Goal: Task Accomplishment & Management: Use online tool/utility

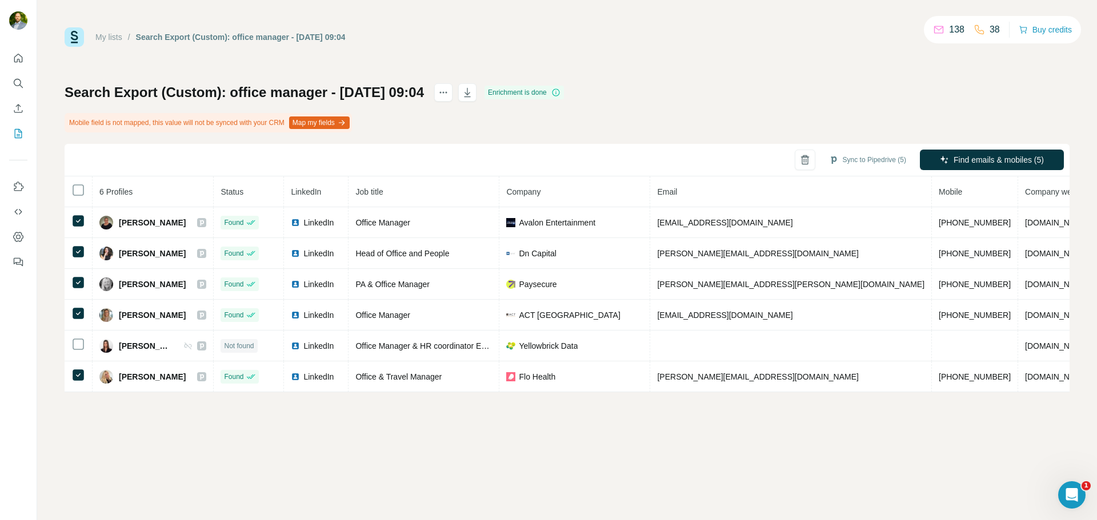
click at [663, 35] on div "My lists / Search Export (Custom): office manager - [DATE] 09:04 138 38 Buy cre…" at bounding box center [567, 36] width 1005 height 19
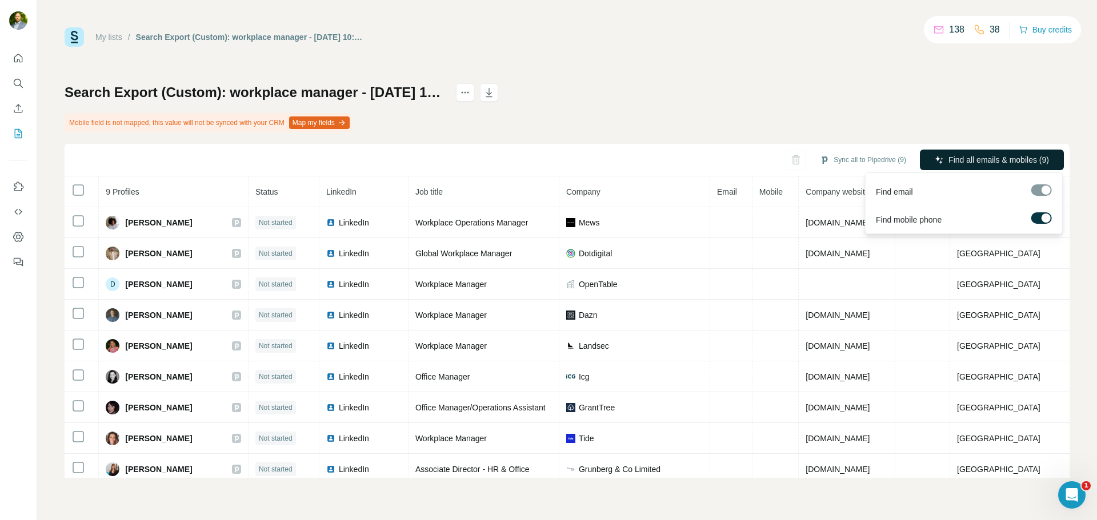
click at [987, 162] on span "Find all emails & mobiles (9)" at bounding box center [998, 159] width 101 height 11
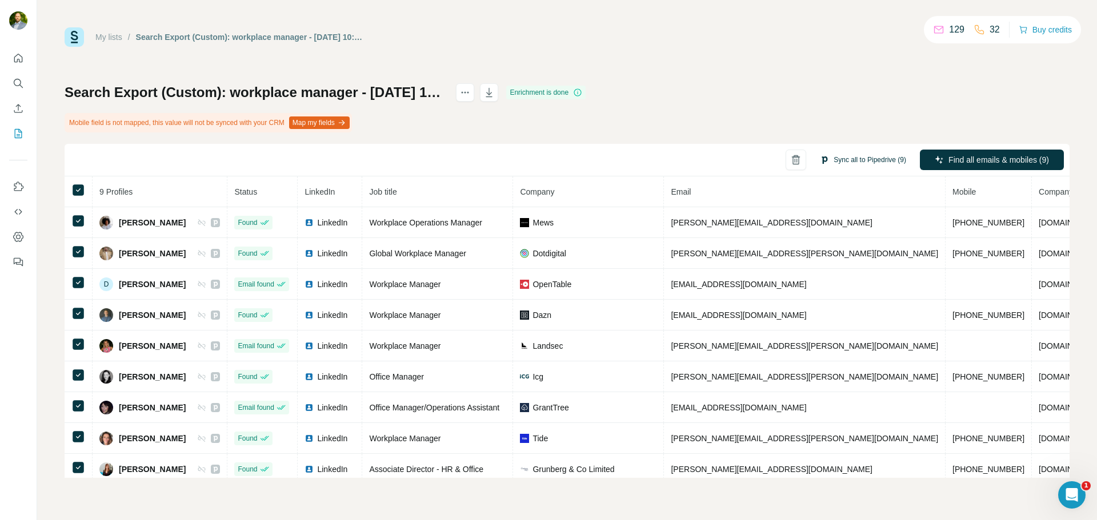
click at [868, 157] on button "Sync all to Pipedrive (9)" at bounding box center [863, 159] width 102 height 17
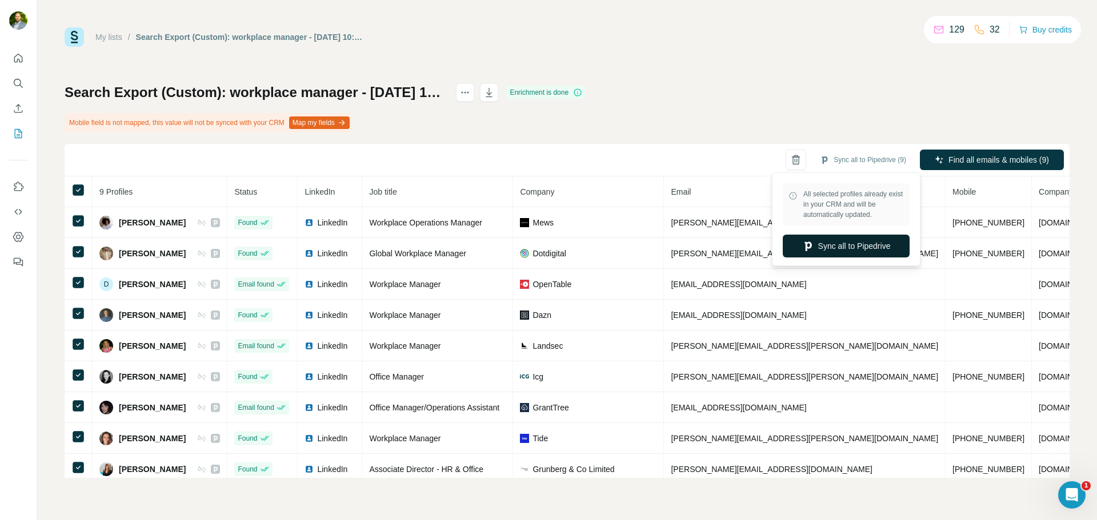
click at [848, 248] on button "Sync all to Pipedrive" at bounding box center [846, 246] width 127 height 23
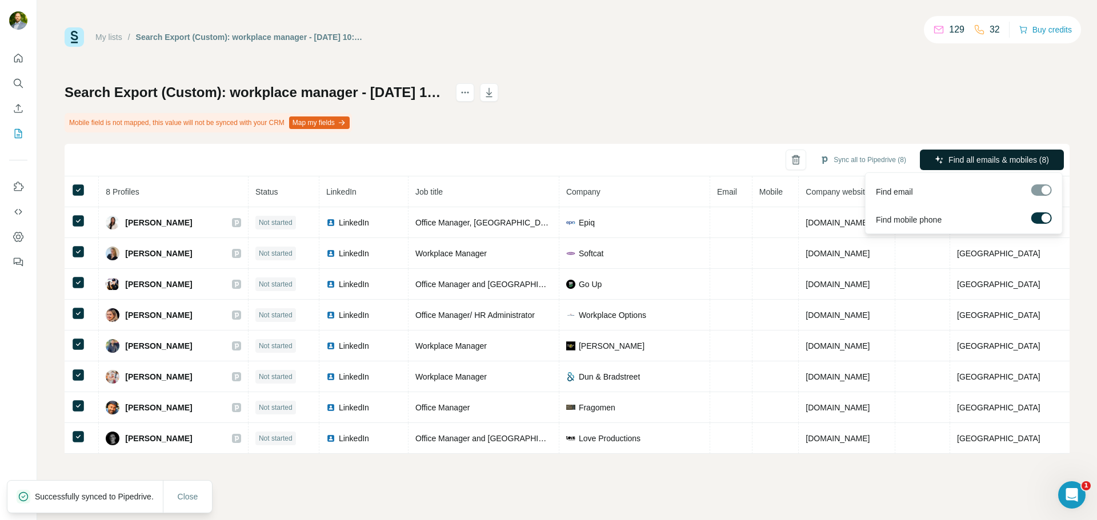
click at [988, 158] on span "Find all emails & mobiles (8)" at bounding box center [998, 159] width 101 height 11
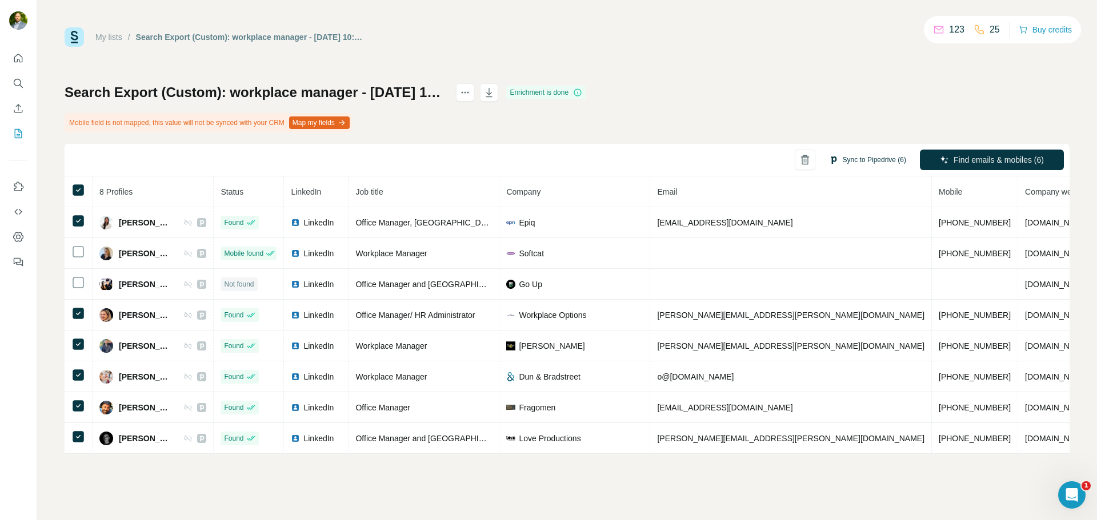
click at [876, 158] on button "Sync to Pipedrive (6)" at bounding box center [867, 159] width 93 height 17
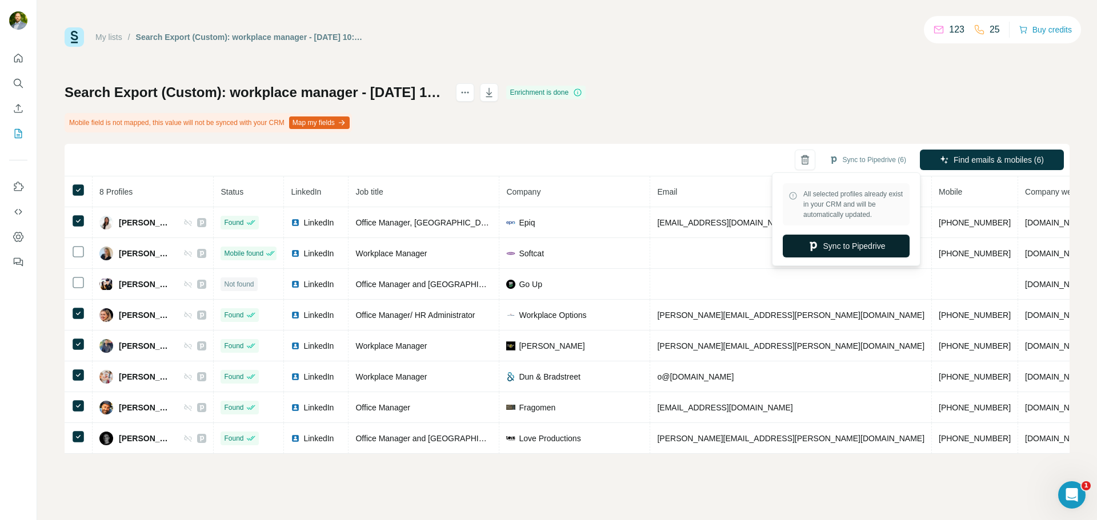
click at [843, 247] on button "Sync to Pipedrive" at bounding box center [846, 246] width 127 height 23
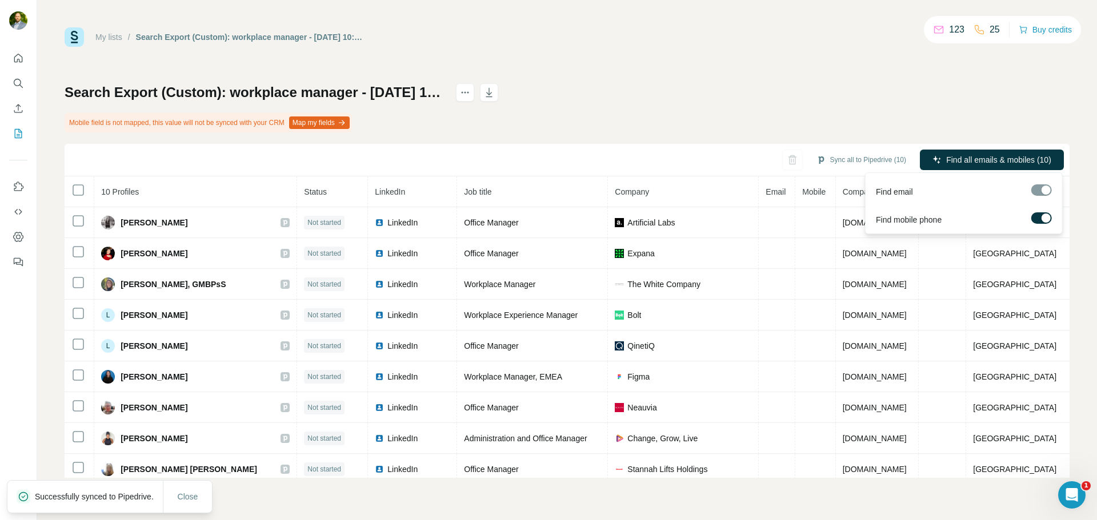
click at [1045, 218] on div at bounding box center [1045, 218] width 9 height 9
click at [1012, 158] on span "Find all emails (10)" at bounding box center [1017, 159] width 67 height 11
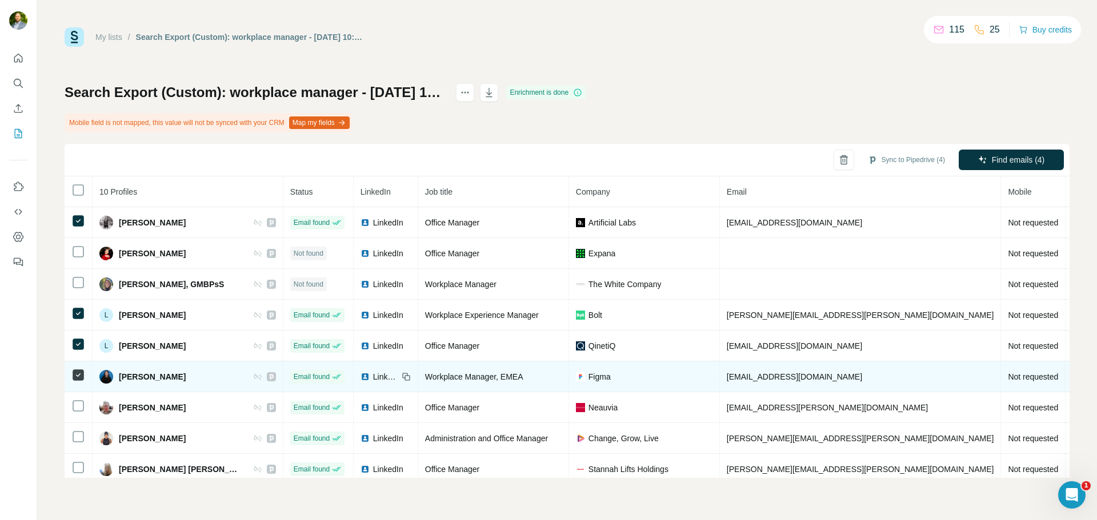
scroll to position [43, 0]
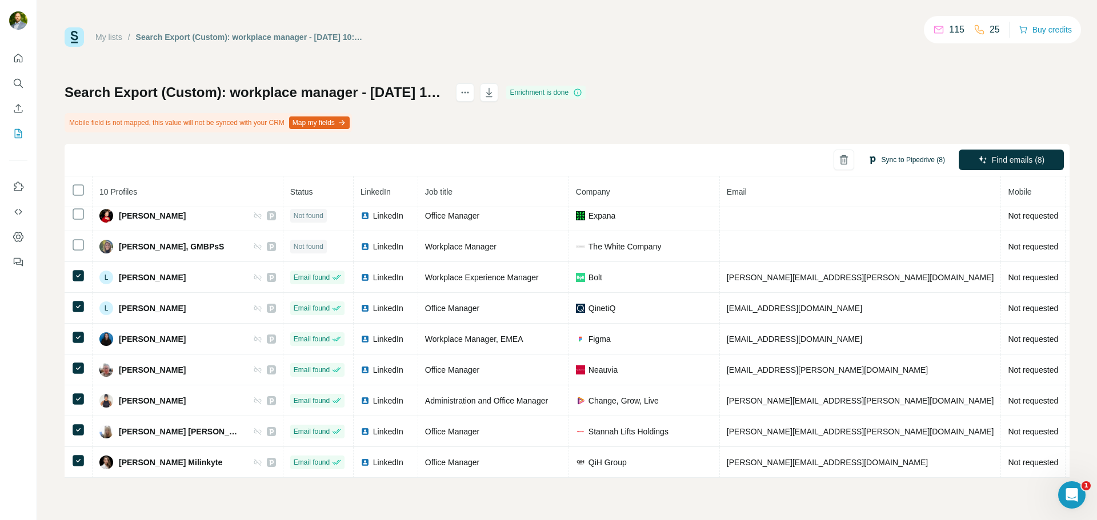
click at [899, 164] on button "Sync to Pipedrive (8)" at bounding box center [906, 159] width 93 height 17
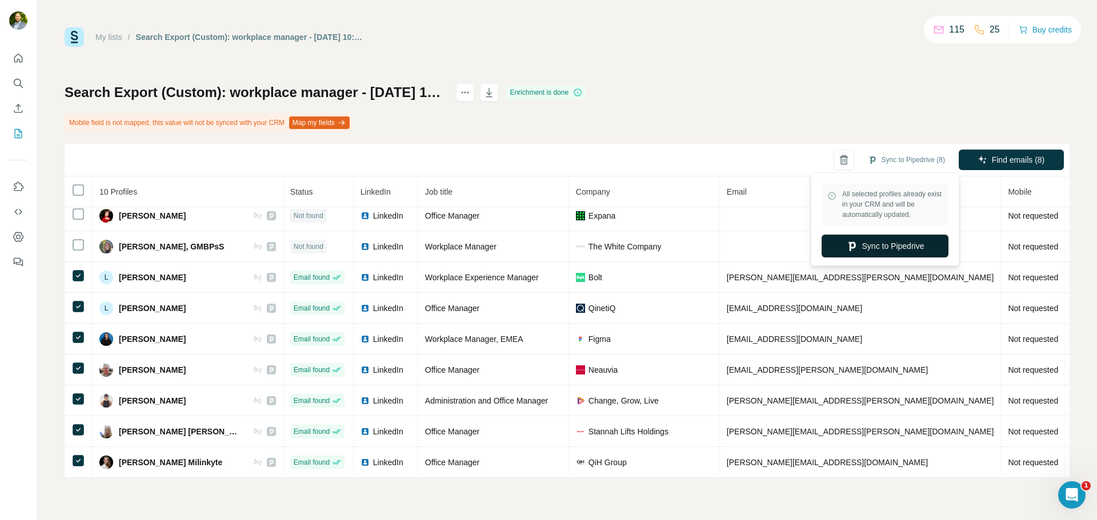
click at [884, 243] on button "Sync to Pipedrive" at bounding box center [884, 246] width 127 height 23
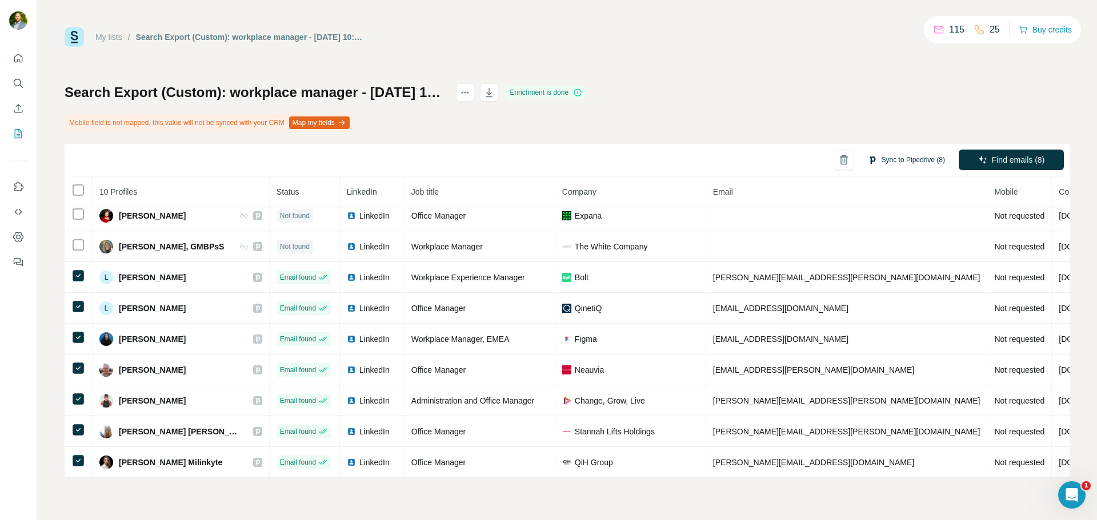
click at [894, 156] on button "Sync to Pipedrive (8)" at bounding box center [906, 159] width 93 height 17
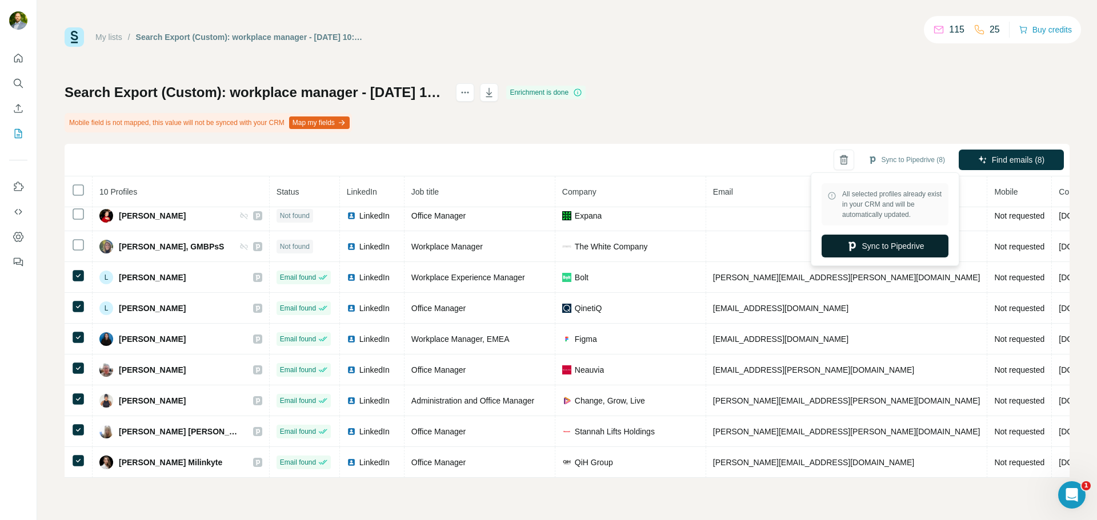
click at [898, 238] on button "Sync to Pipedrive" at bounding box center [884, 246] width 127 height 23
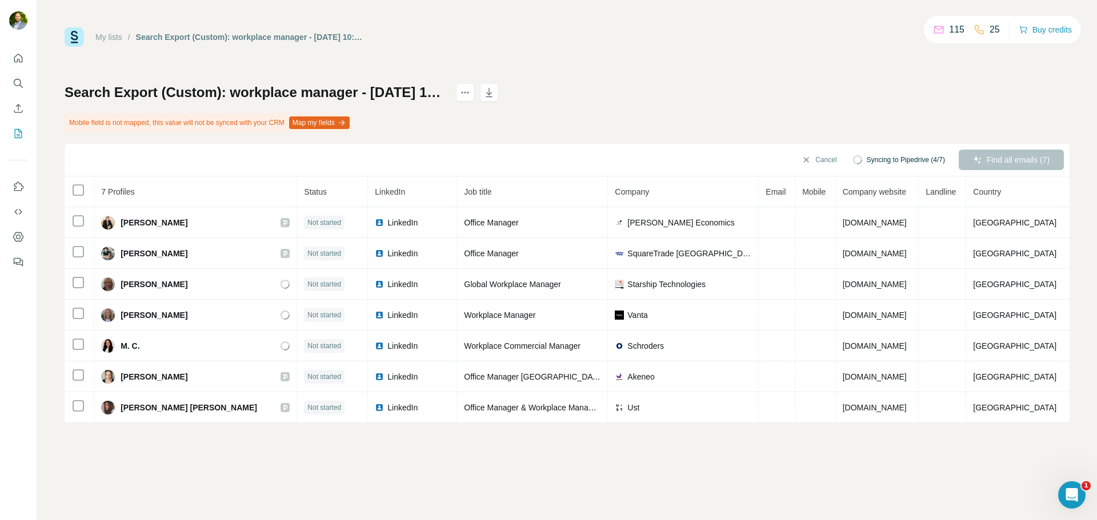
click at [85, 188] on th at bounding box center [80, 192] width 30 height 31
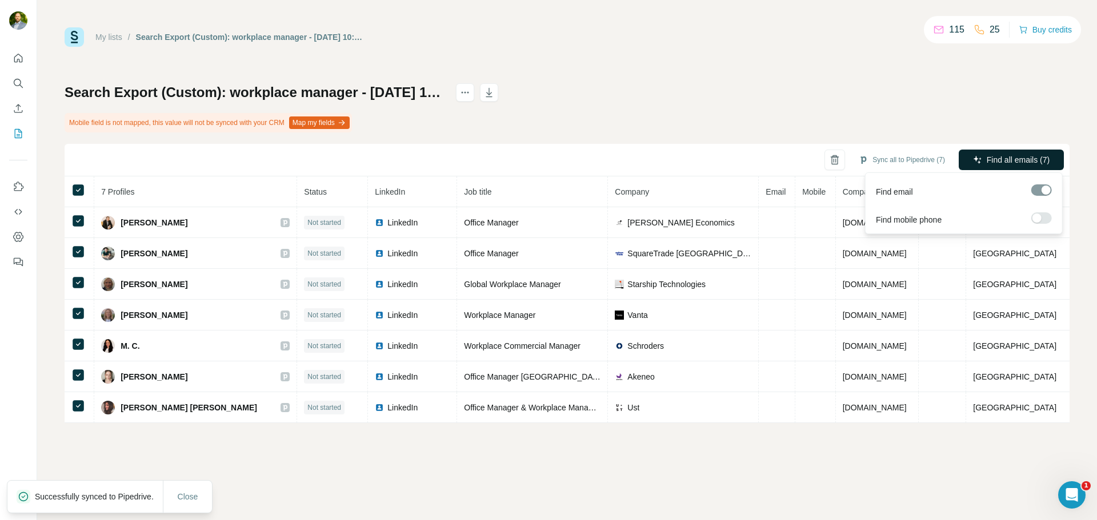
click at [995, 159] on span "Find all emails (7)" at bounding box center [1018, 159] width 63 height 11
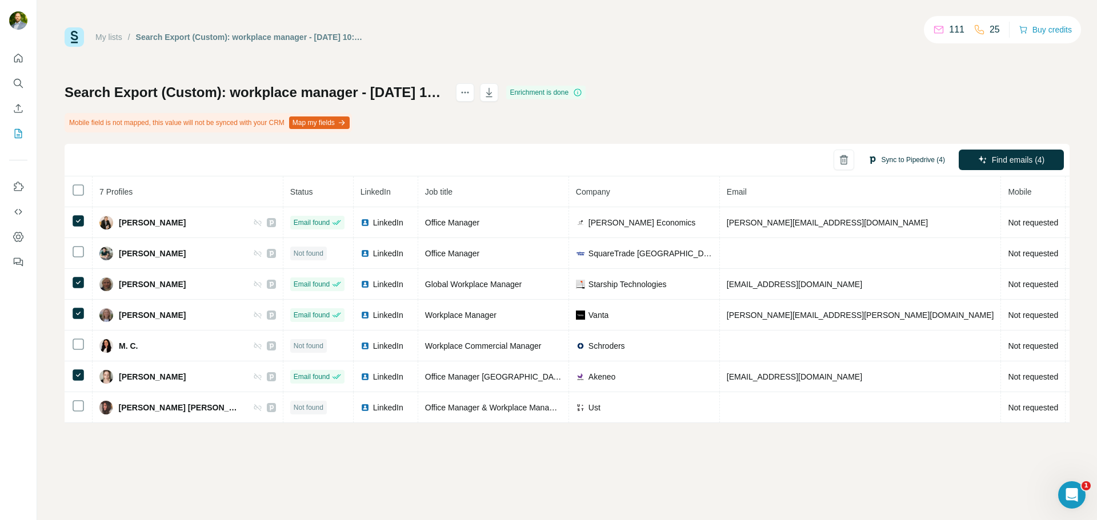
click at [874, 159] on button "Sync to Pipedrive (4)" at bounding box center [906, 159] width 93 height 17
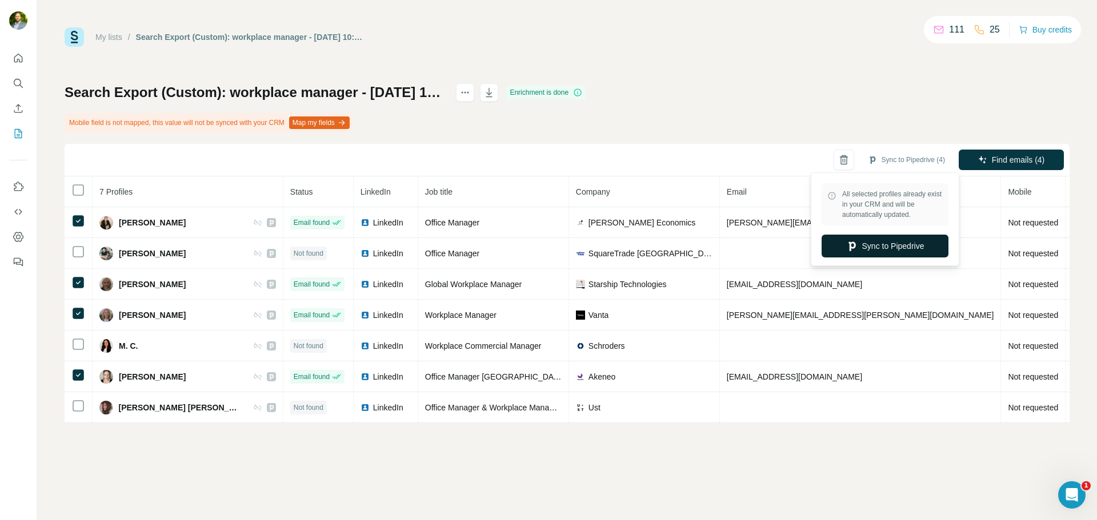
click at [896, 246] on button "Sync to Pipedrive" at bounding box center [884, 246] width 127 height 23
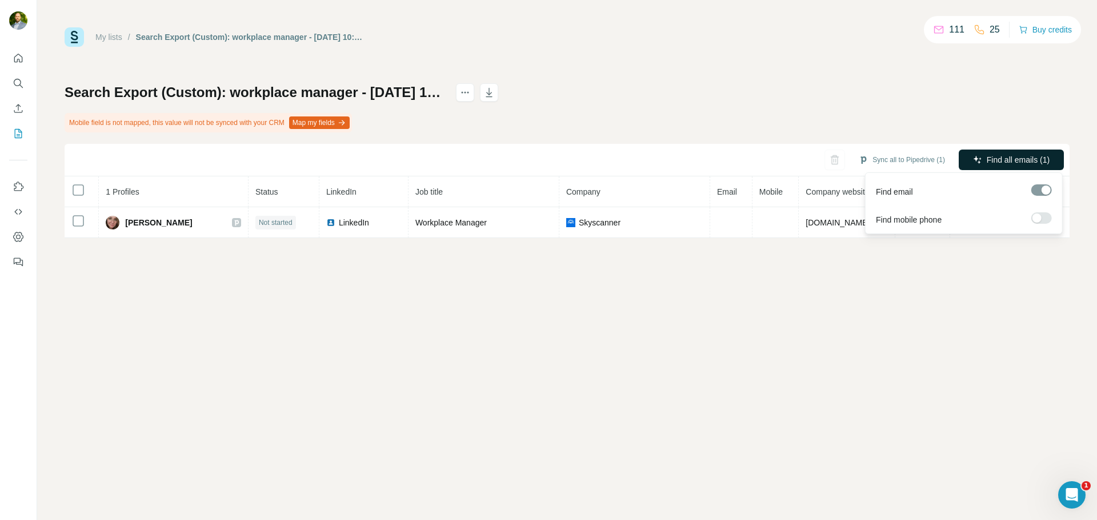
click at [987, 159] on span "Find all emails (1)" at bounding box center [1018, 159] width 63 height 11
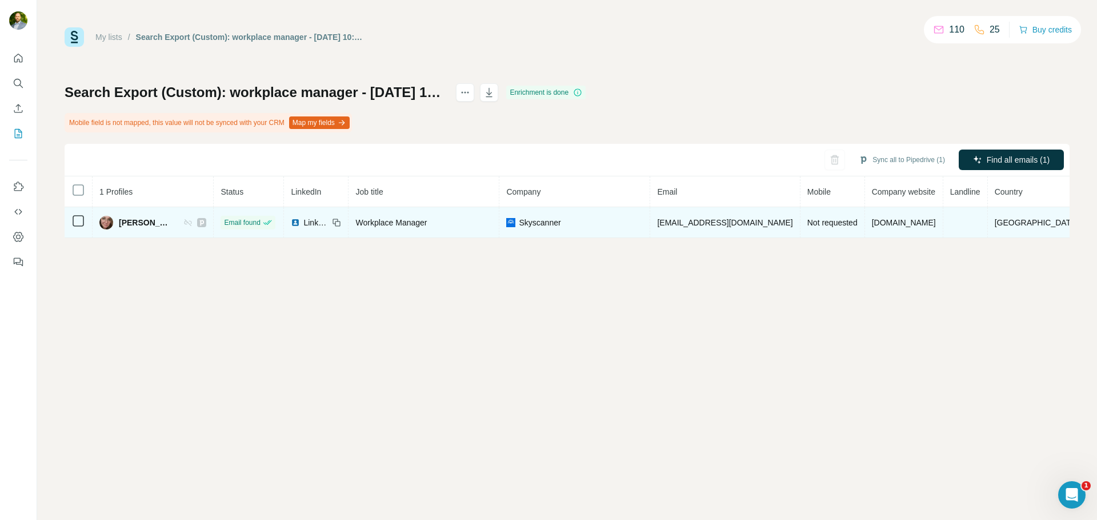
click at [71, 221] on td at bounding box center [79, 222] width 28 height 31
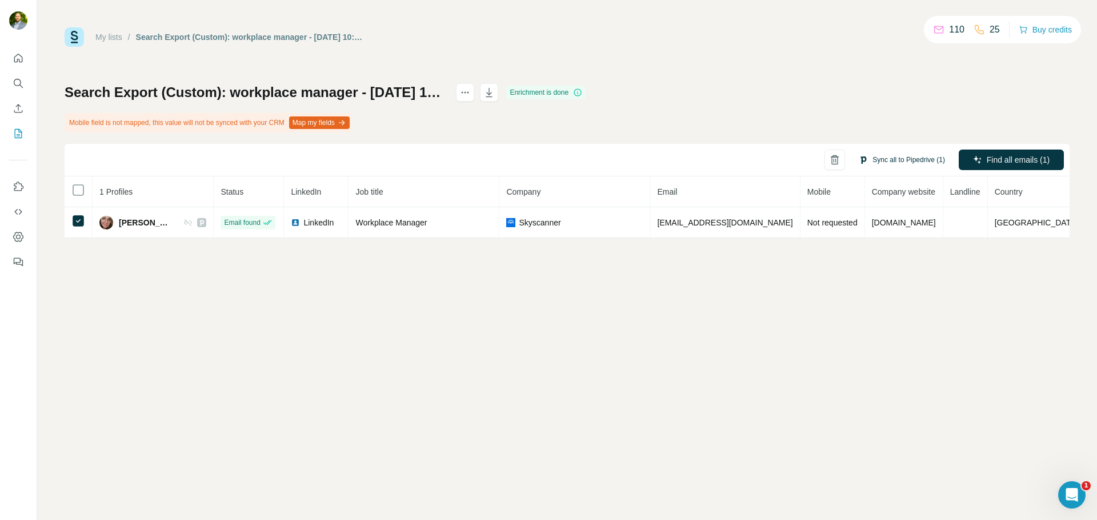
click at [908, 161] on button "Sync all to Pipedrive (1)" at bounding box center [902, 159] width 102 height 17
click at [876, 251] on button "Sync all to Pipedrive" at bounding box center [884, 246] width 127 height 23
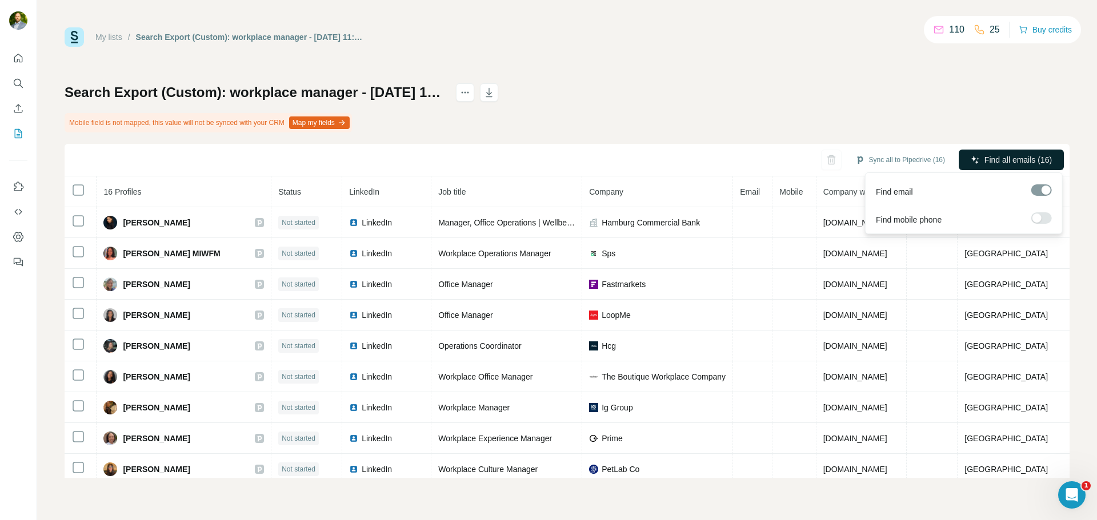
click at [990, 157] on span "Find all emails (16)" at bounding box center [1017, 159] width 67 height 11
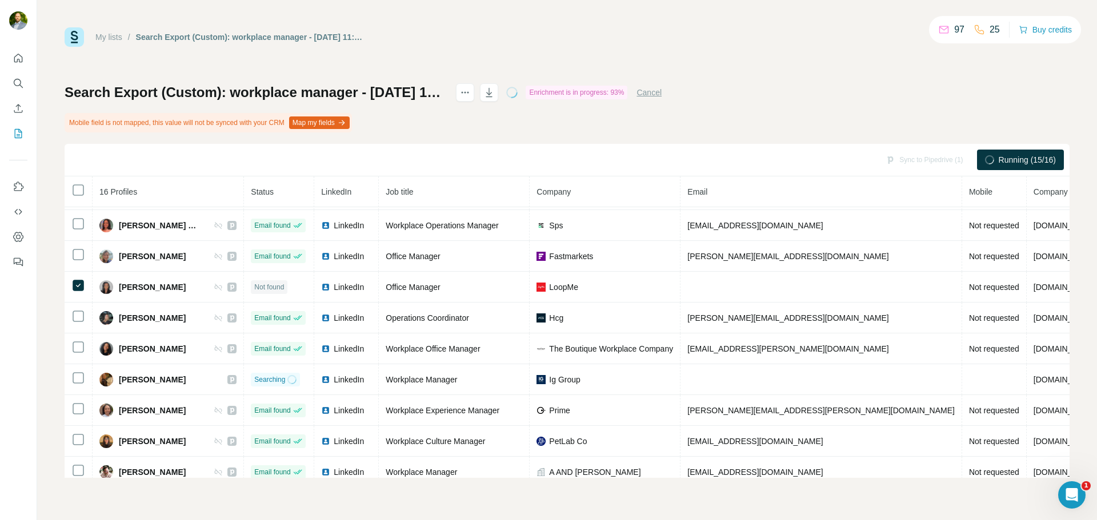
scroll to position [43, 0]
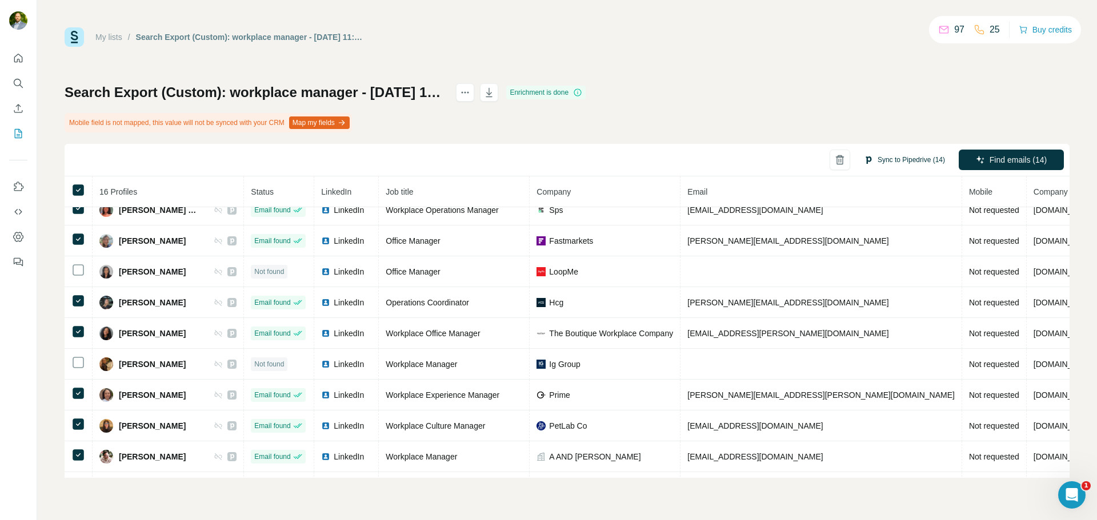
click at [920, 158] on button "Sync to Pipedrive (14)" at bounding box center [904, 159] width 97 height 17
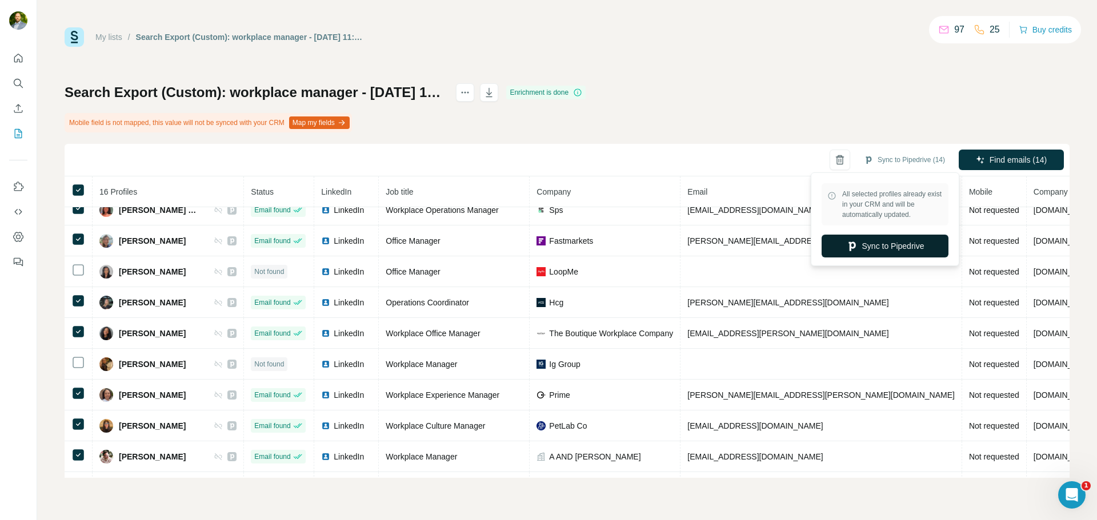
click at [900, 247] on button "Sync to Pipedrive" at bounding box center [884, 246] width 127 height 23
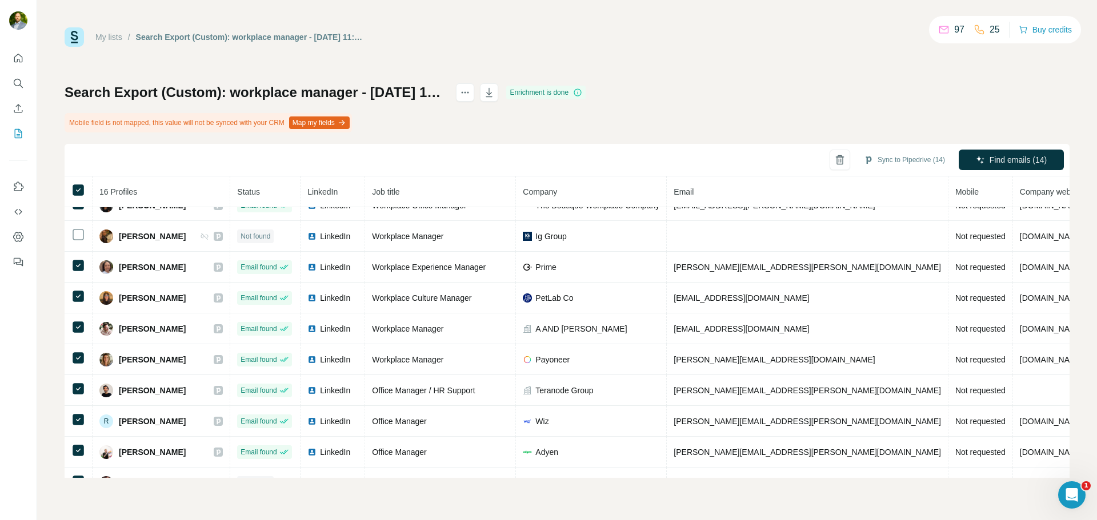
scroll to position [229, 0]
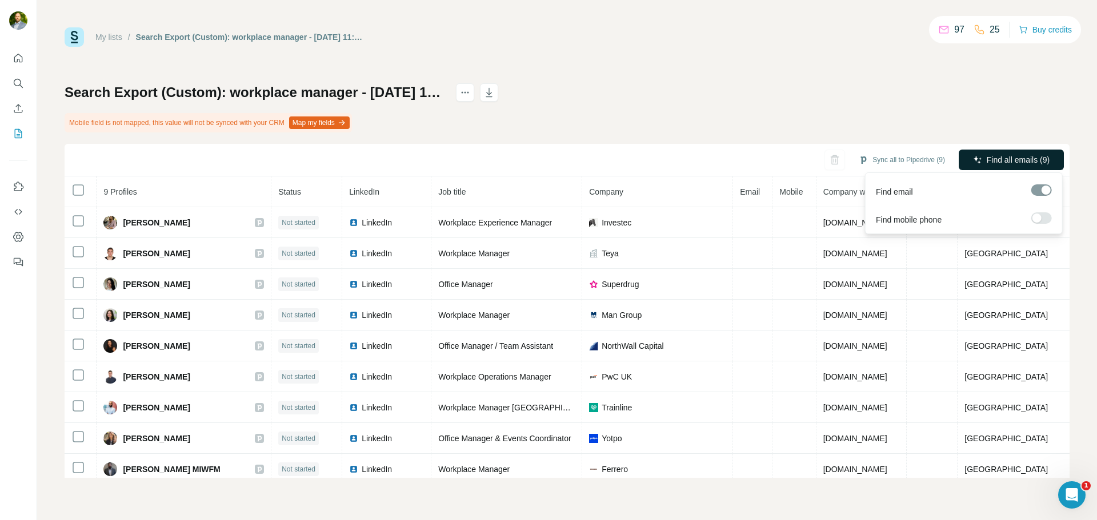
click at [990, 162] on span "Find all emails (9)" at bounding box center [1018, 159] width 63 height 11
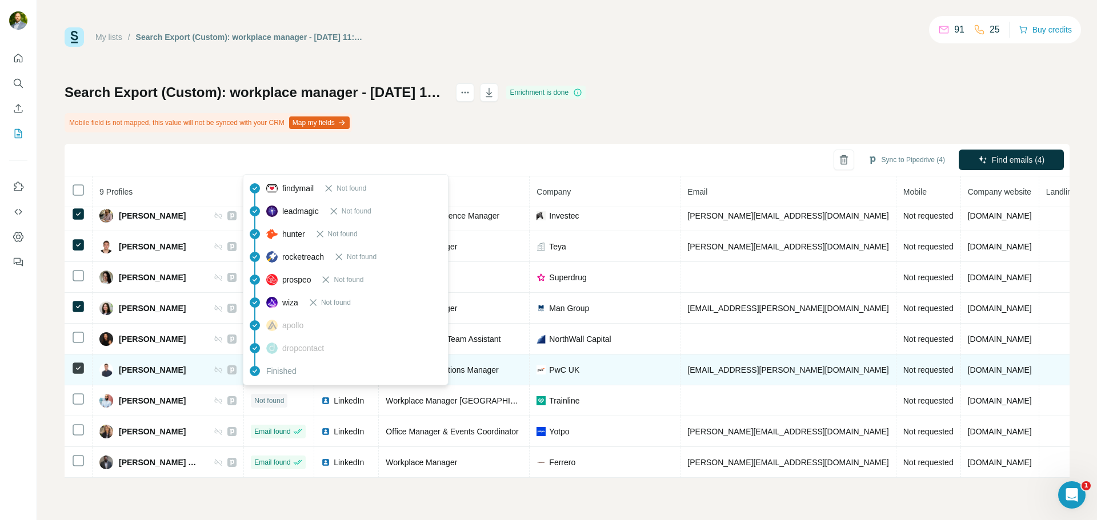
scroll to position [13, 0]
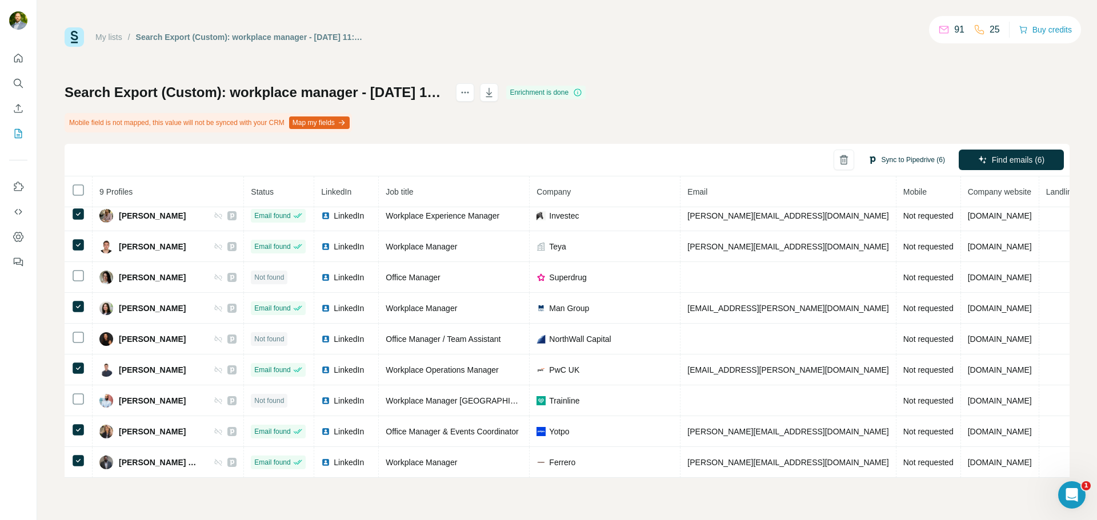
click at [903, 160] on button "Sync to Pipedrive (6)" at bounding box center [906, 159] width 93 height 17
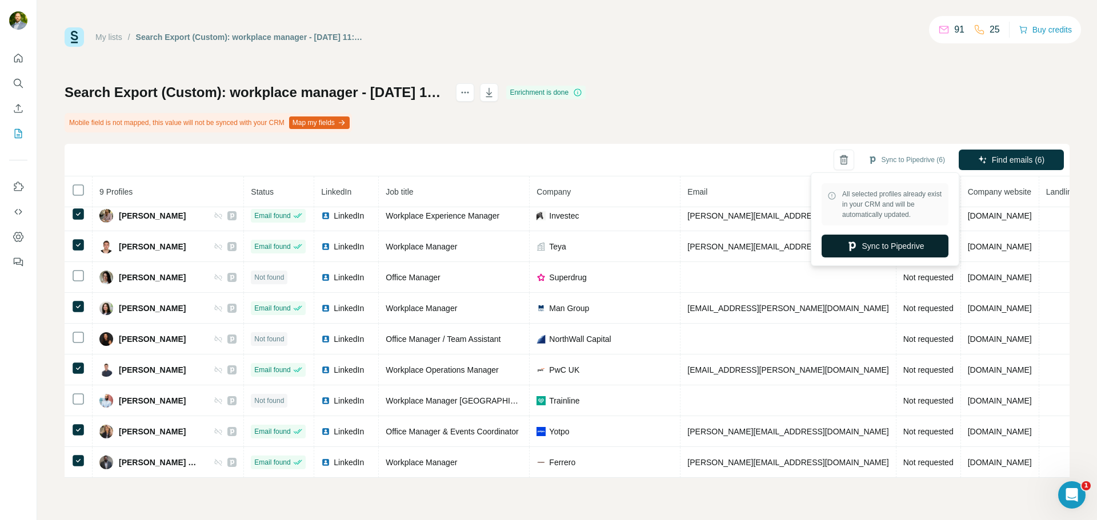
click at [869, 248] on button "Sync to Pipedrive" at bounding box center [884, 246] width 127 height 23
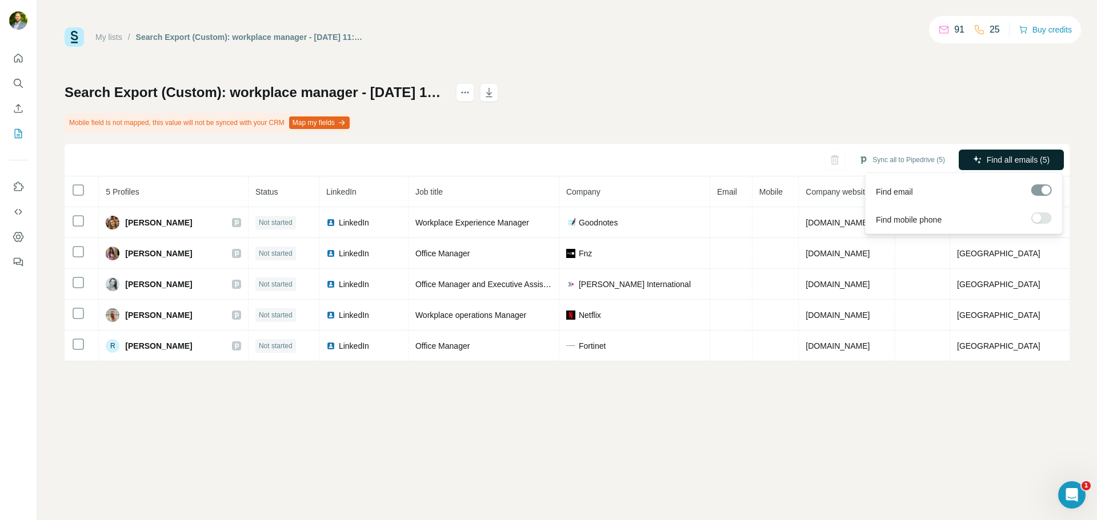
click at [980, 161] on icon "button" at bounding box center [977, 159] width 9 height 9
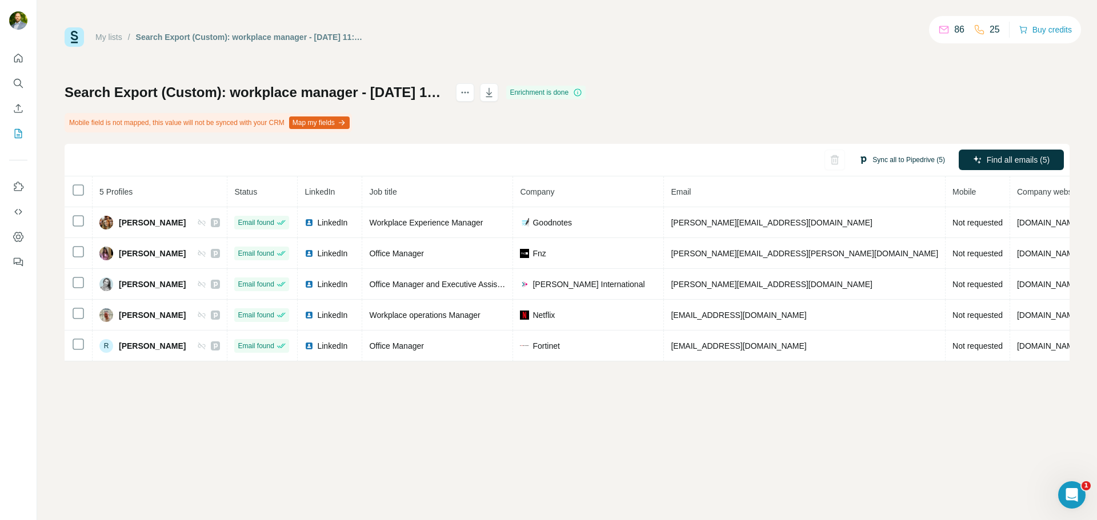
click at [907, 162] on button "Sync all to Pipedrive (5)" at bounding box center [902, 159] width 102 height 17
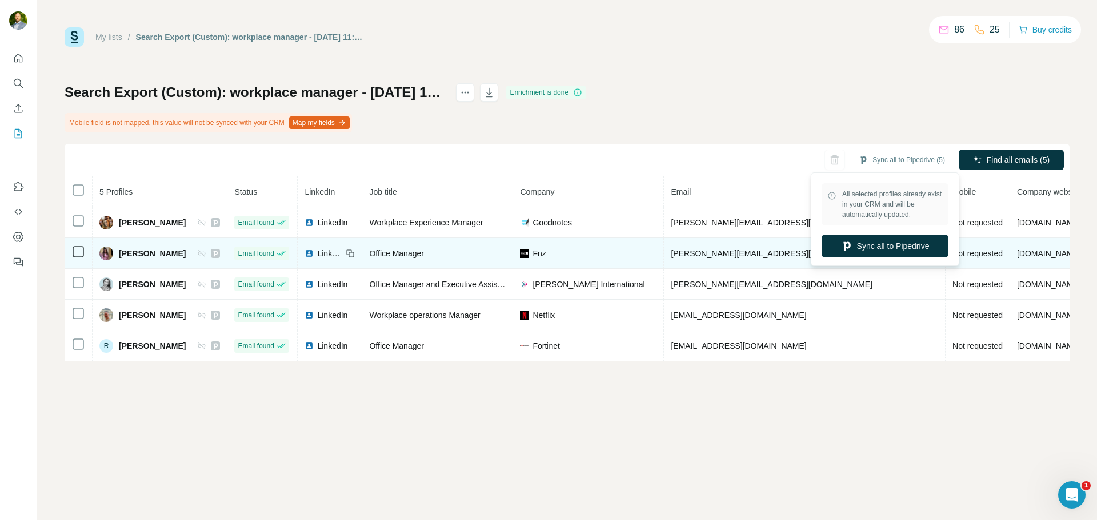
drag, startPoint x: 889, startPoint y: 248, endPoint x: 883, endPoint y: 250, distance: 6.0
click at [888, 248] on button "Sync all to Pipedrive" at bounding box center [884, 246] width 127 height 23
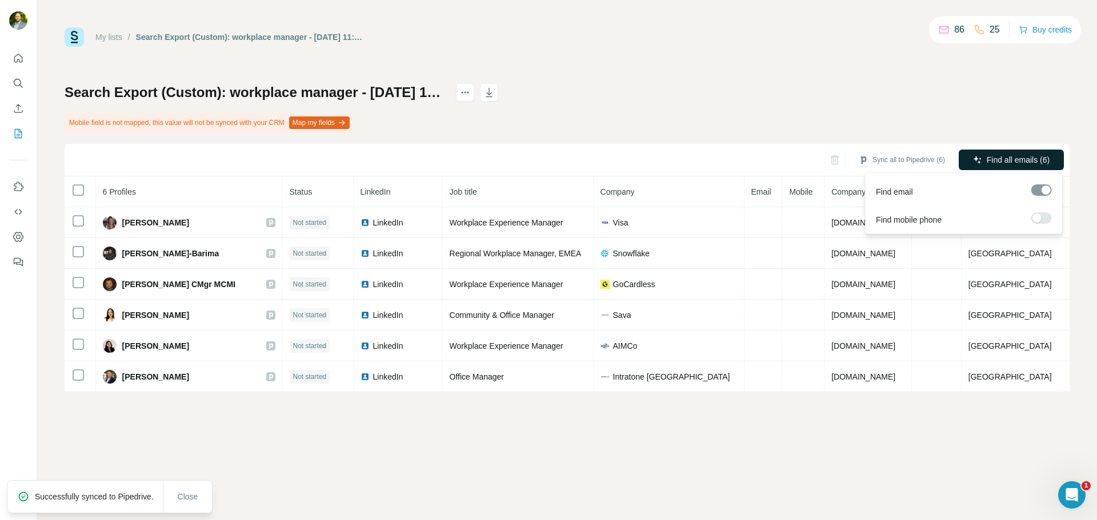
click at [1009, 157] on span "Find all emails (6)" at bounding box center [1018, 159] width 63 height 11
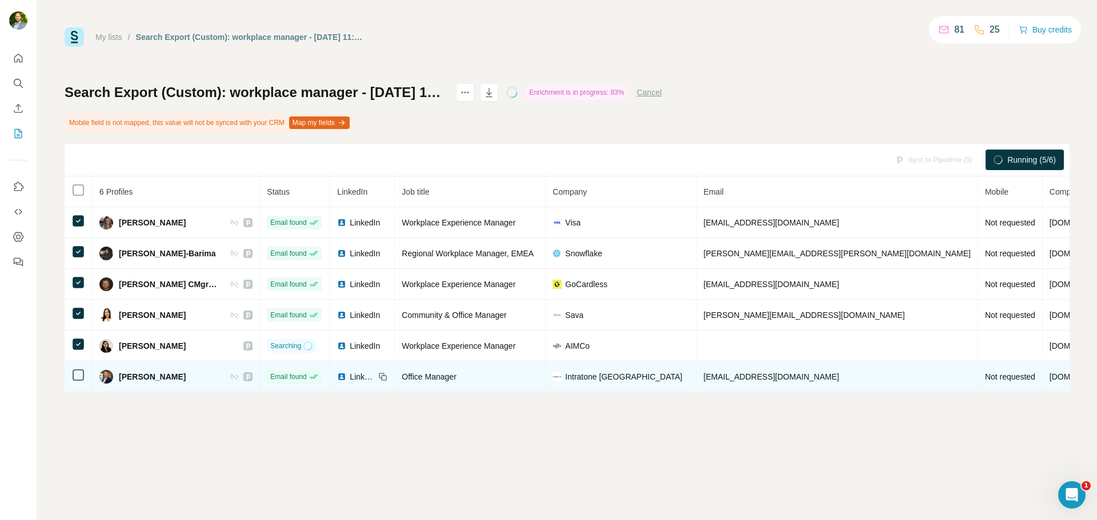
click at [79, 369] on icon at bounding box center [78, 375] width 14 height 14
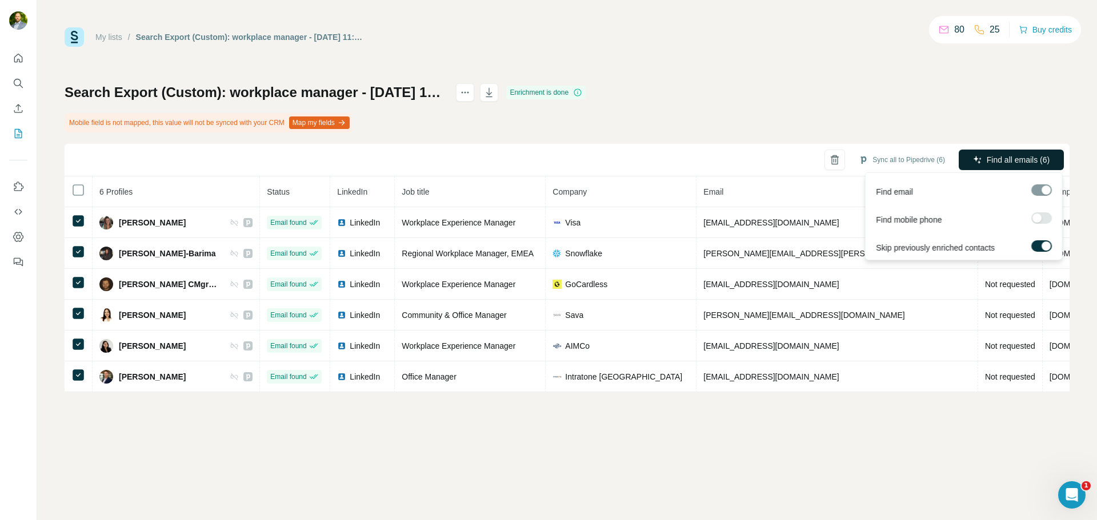
click at [987, 158] on span "Find all emails (6)" at bounding box center [1018, 159] width 63 height 11
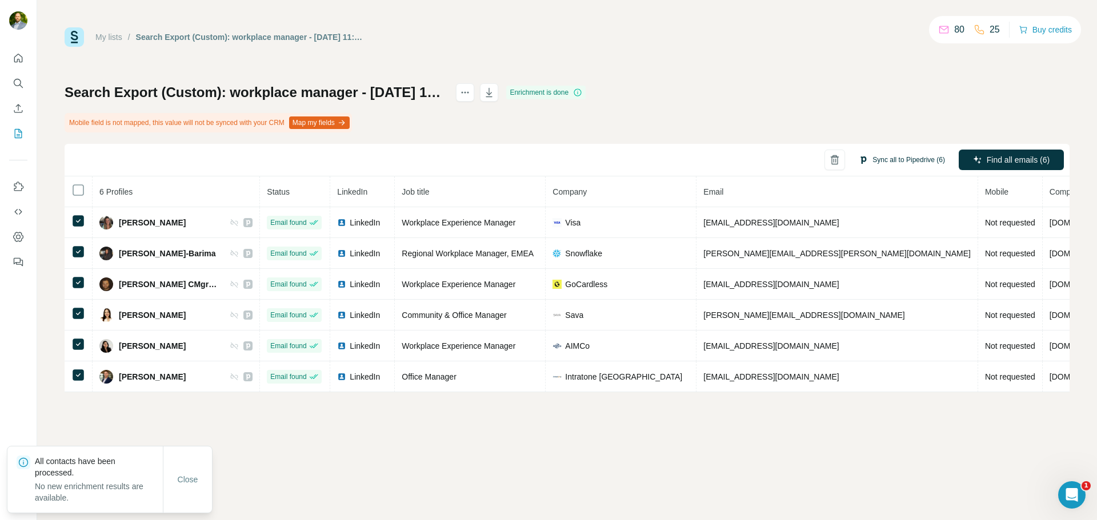
click at [900, 162] on button "Sync all to Pipedrive (6)" at bounding box center [902, 159] width 102 height 17
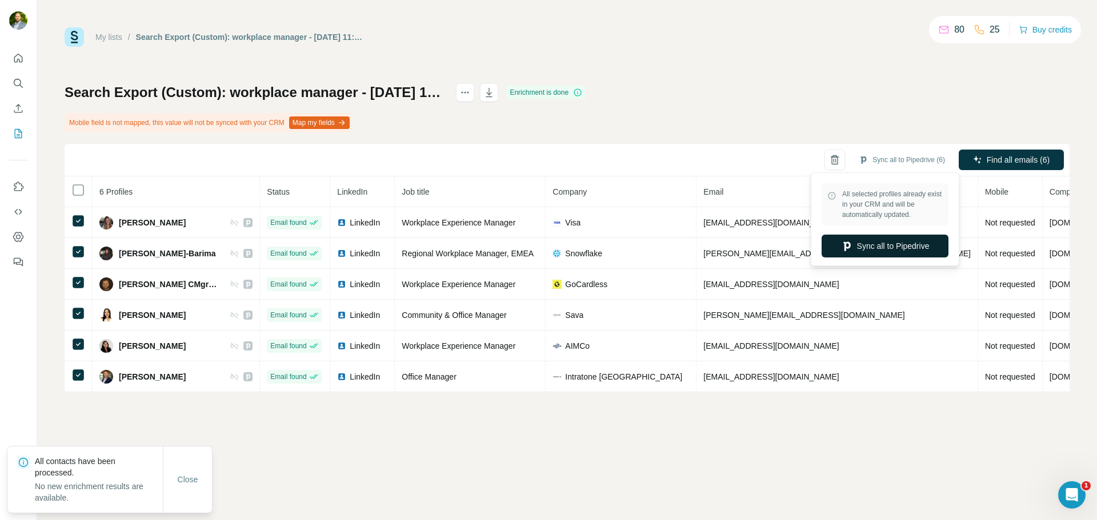
click at [887, 247] on button "Sync all to Pipedrive" at bounding box center [884, 246] width 127 height 23
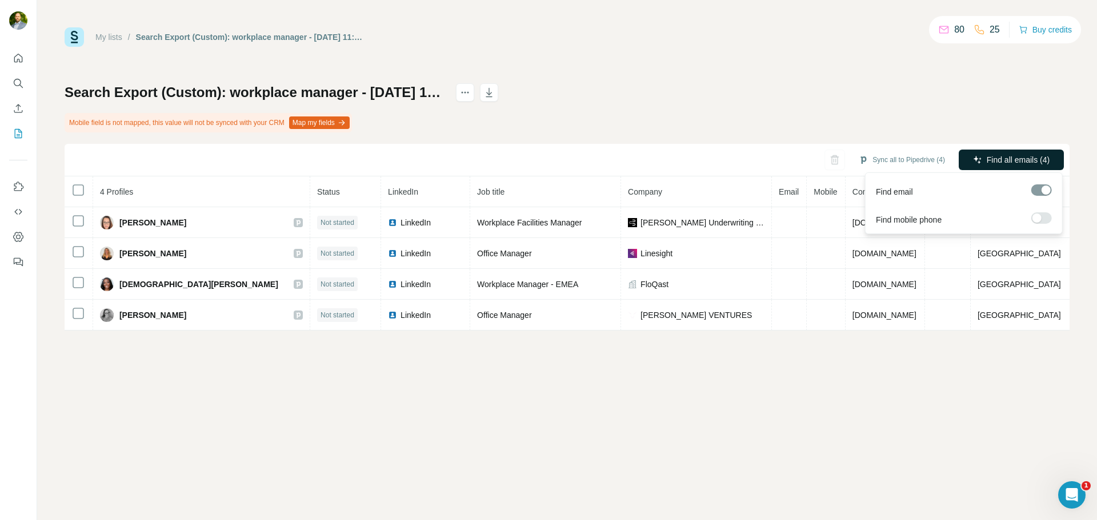
click at [994, 153] on button "Find all emails (4)" at bounding box center [1011, 160] width 105 height 21
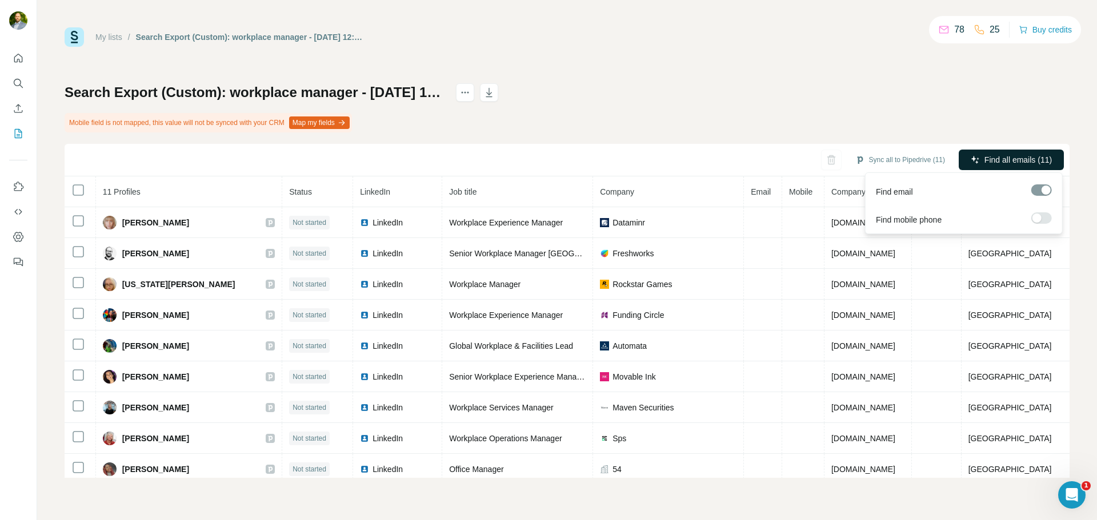
click at [987, 157] on span "Find all emails (11)" at bounding box center [1017, 159] width 67 height 11
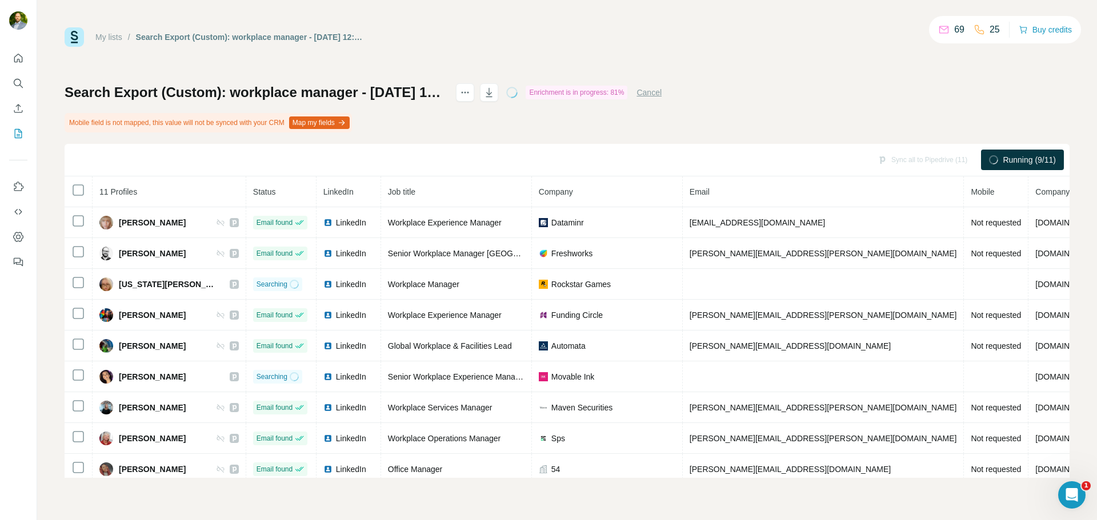
click at [786, 115] on div "Search Export (Custom): workplace manager - 24/09/2025 12:09 Enrichment is in p…" at bounding box center [567, 280] width 1005 height 395
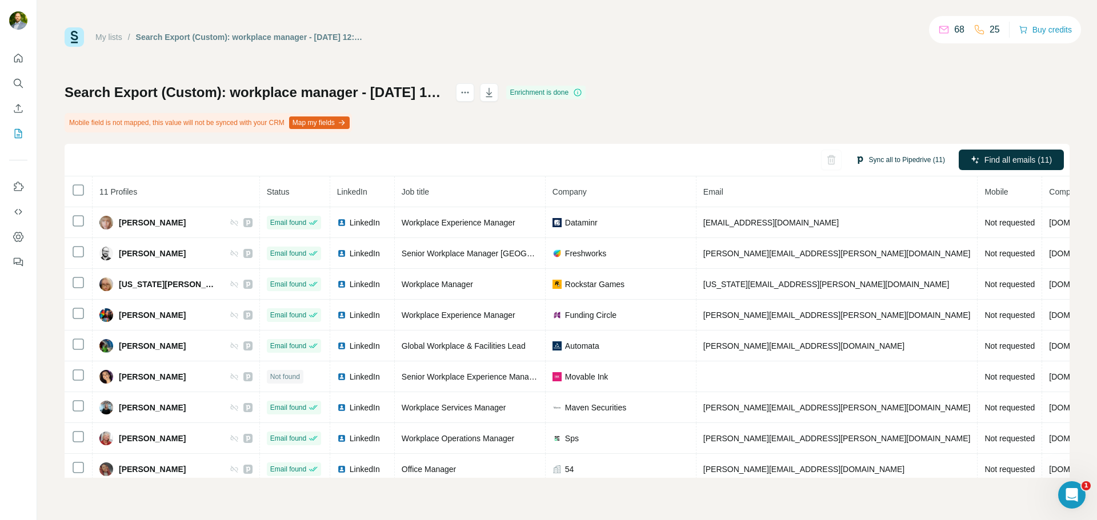
click at [896, 163] on button "Sync all to Pipedrive (11)" at bounding box center [900, 159] width 106 height 17
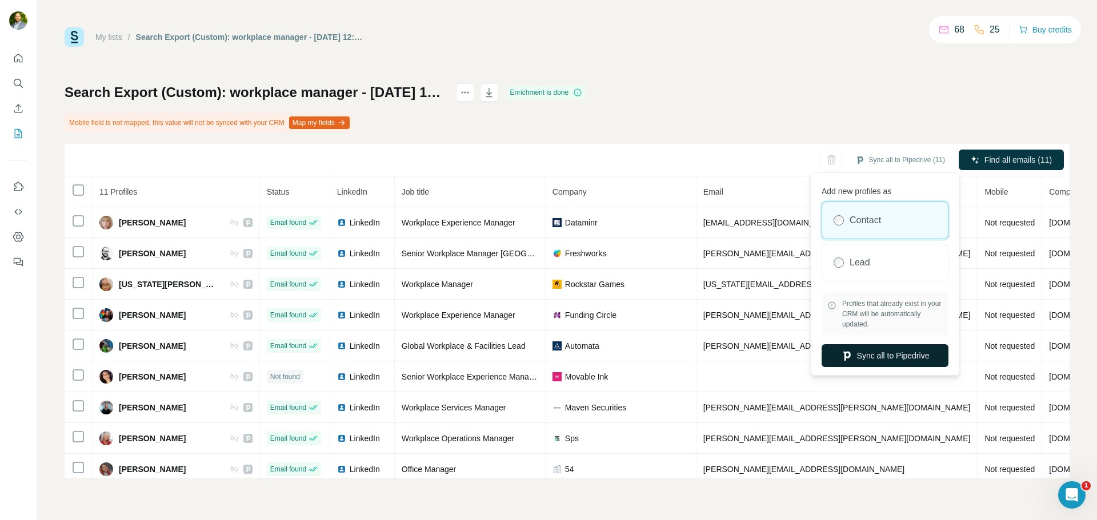
click at [879, 356] on button "Sync all to Pipedrive" at bounding box center [884, 355] width 127 height 23
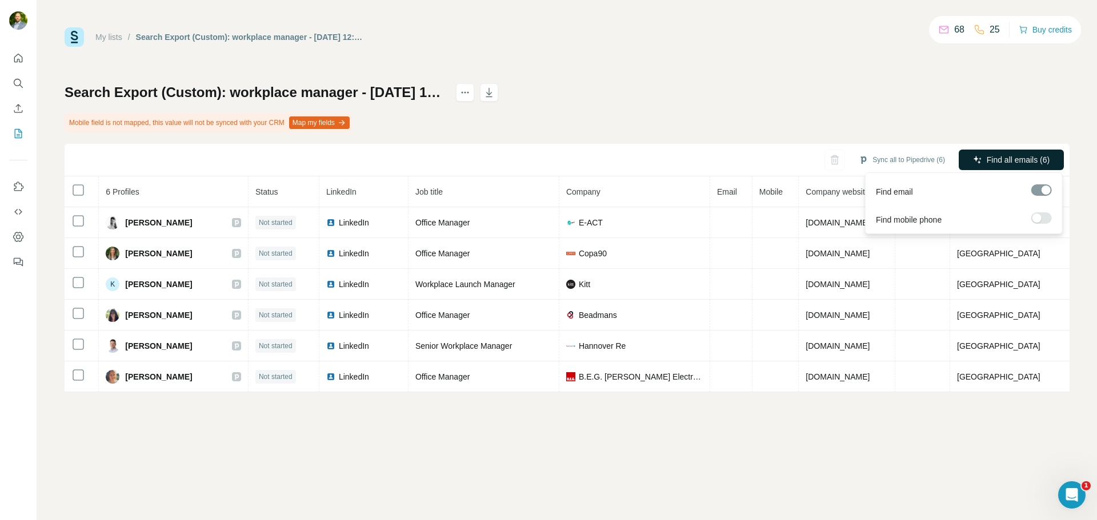
click at [1003, 154] on button "Find all emails (6)" at bounding box center [1011, 160] width 105 height 21
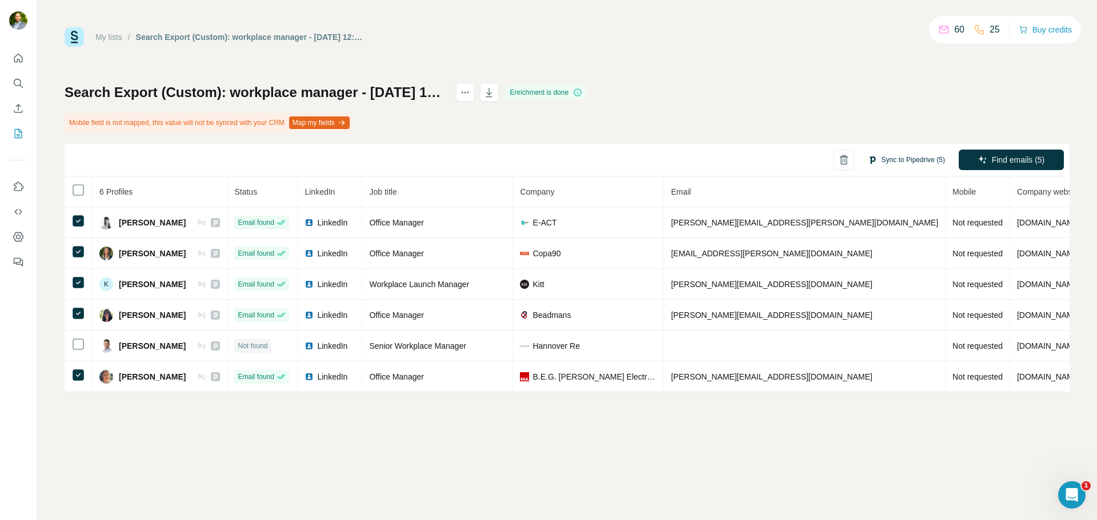
click at [905, 158] on button "Sync to Pipedrive (5)" at bounding box center [906, 159] width 93 height 17
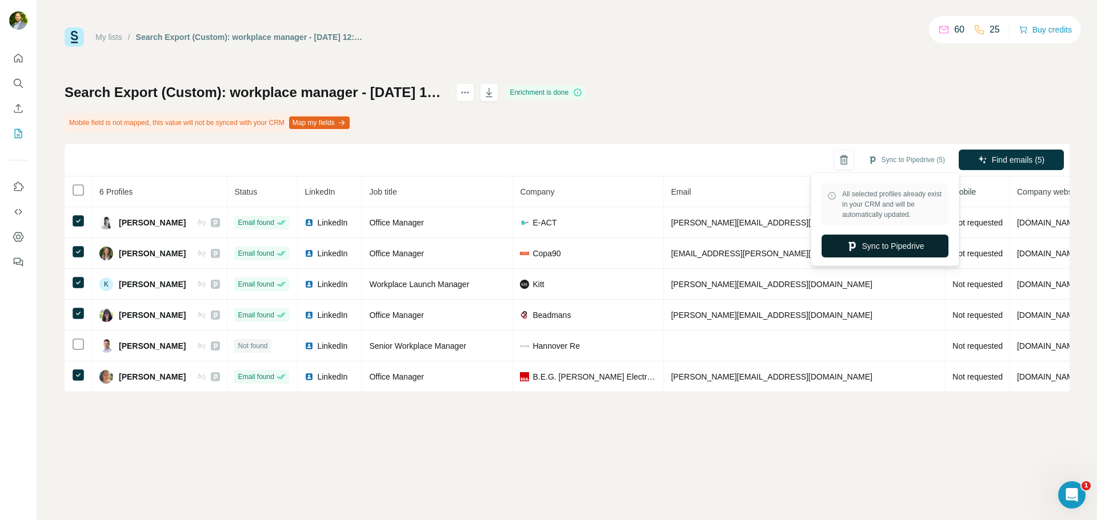
click at [888, 245] on button "Sync to Pipedrive" at bounding box center [884, 246] width 127 height 23
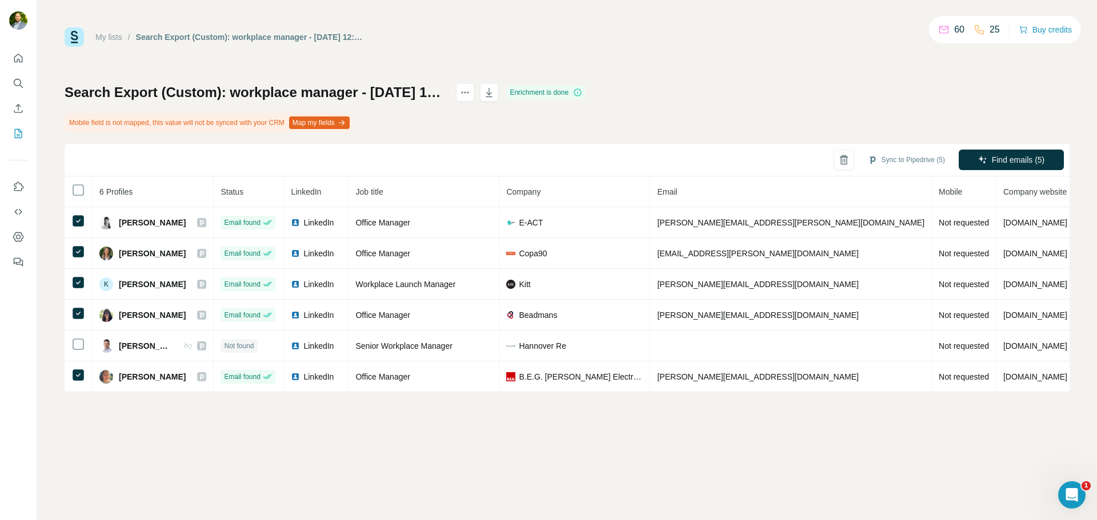
drag, startPoint x: 691, startPoint y: 99, endPoint x: 687, endPoint y: 104, distance: 6.5
click at [691, 99] on div "Search Export (Custom): workplace manager - 24/09/2025 12:24 Enrichment is done…" at bounding box center [567, 237] width 1005 height 309
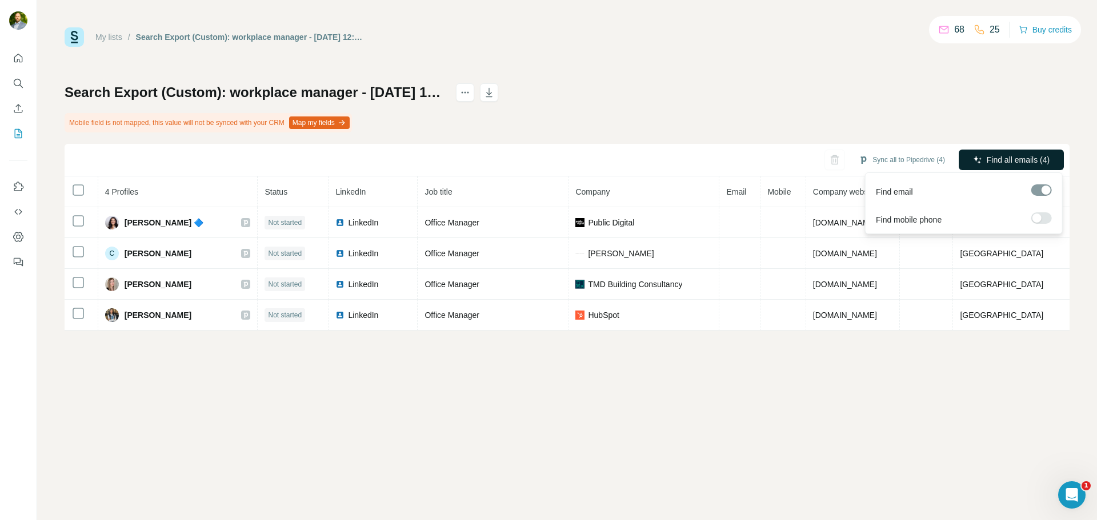
click at [991, 162] on span "Find all emails (4)" at bounding box center [1018, 159] width 63 height 11
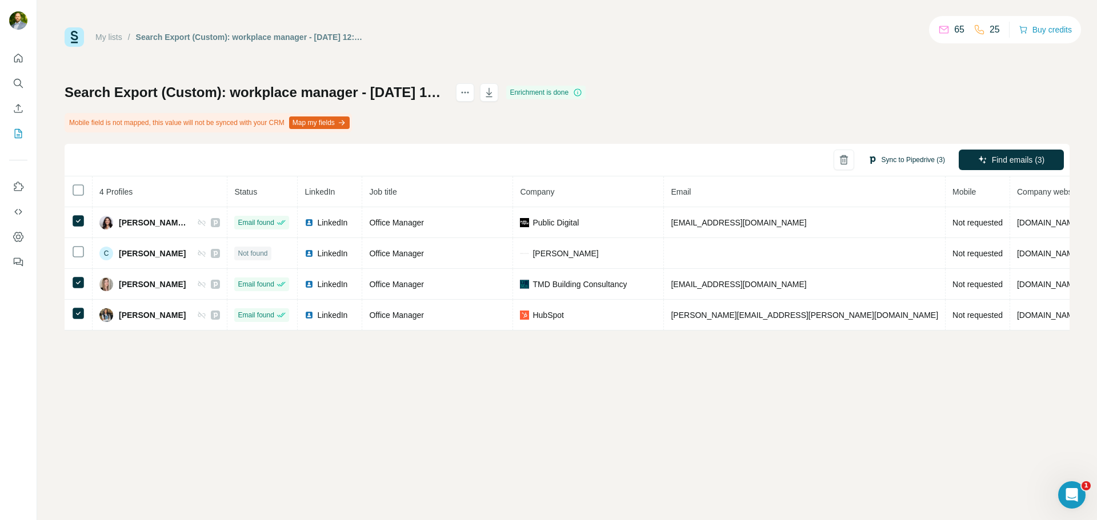
click at [920, 159] on button "Sync to Pipedrive (3)" at bounding box center [906, 159] width 93 height 17
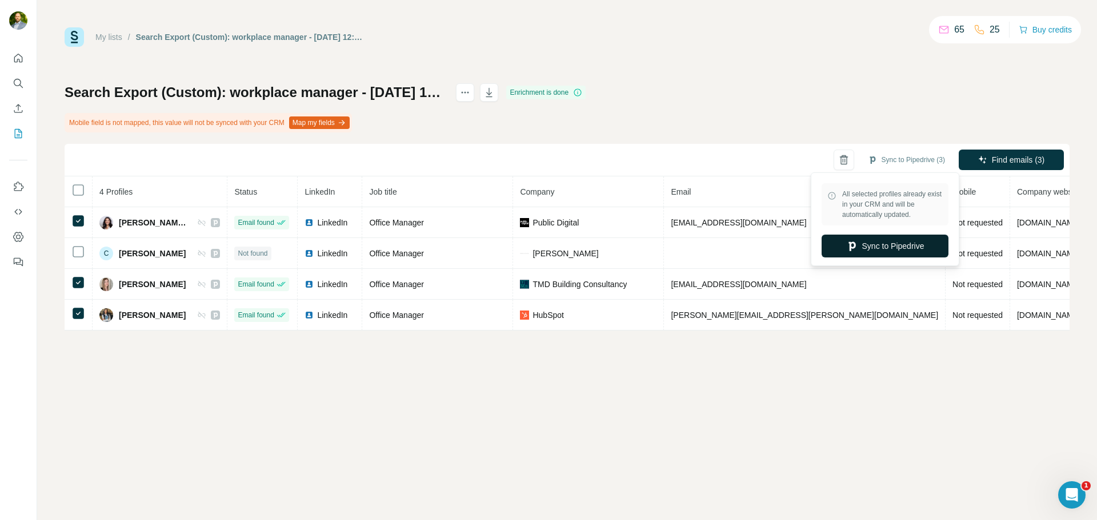
click at [898, 246] on button "Sync to Pipedrive" at bounding box center [884, 246] width 127 height 23
